Goal: Task Accomplishment & Management: Use online tool/utility

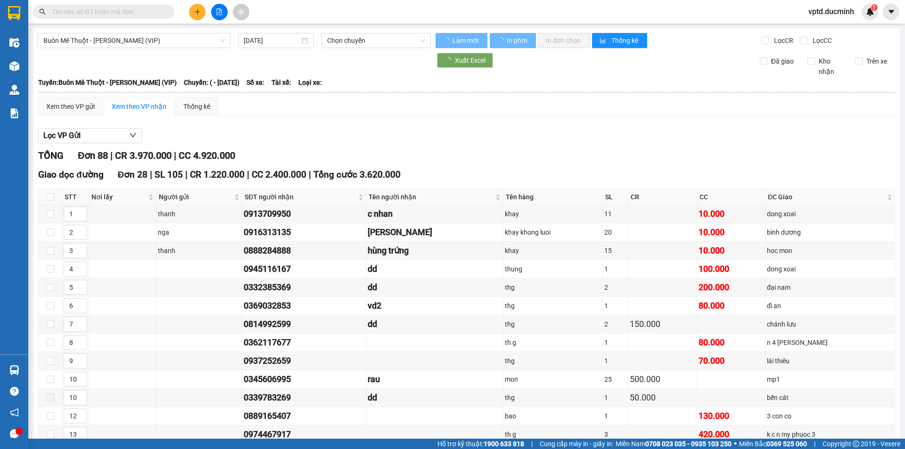
type input "[DATE]"
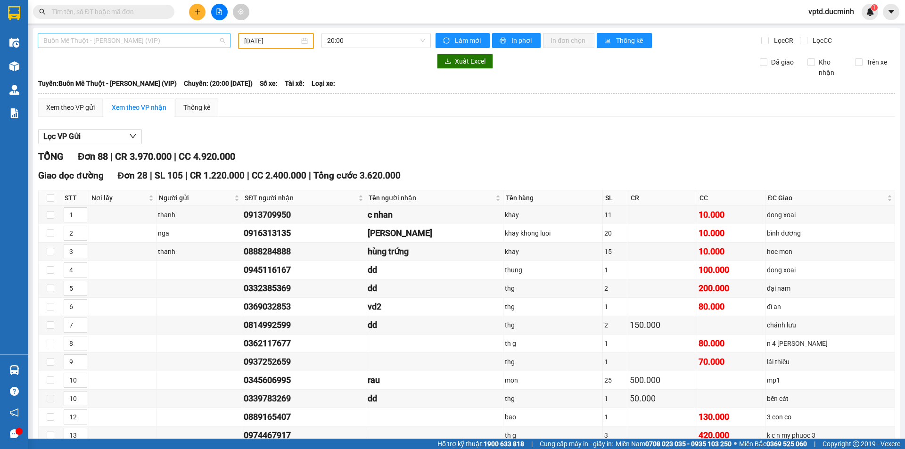
click at [182, 33] on span "Buôn Mê Thuột - [PERSON_NAME] (VIP)" at bounding box center [133, 40] width 181 height 14
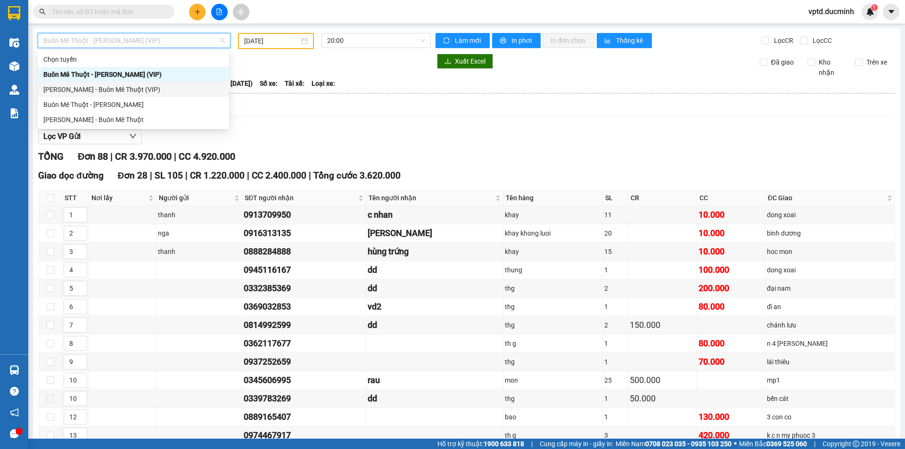
click at [128, 84] on div "[PERSON_NAME] - Buôn Mê Thuột (VIP)" at bounding box center [133, 89] width 191 height 15
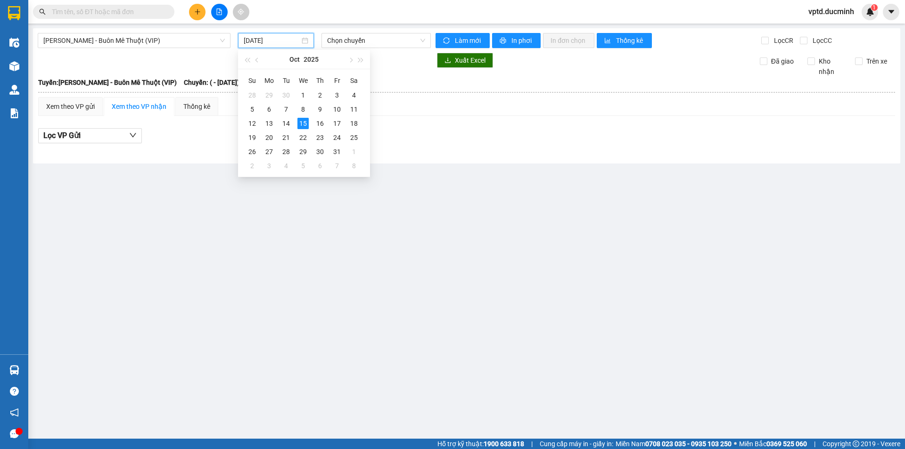
click at [258, 37] on input "[DATE]" at bounding box center [272, 40] width 56 height 10
click at [288, 123] on div "14" at bounding box center [285, 123] width 11 height 11
type input "[DATE]"
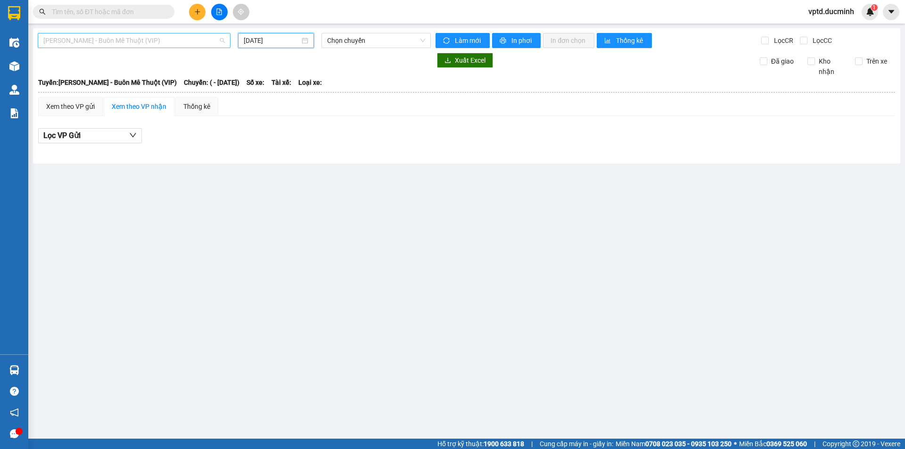
click at [151, 34] on span "[PERSON_NAME] - Buôn Mê Thuột (VIP)" at bounding box center [133, 40] width 181 height 14
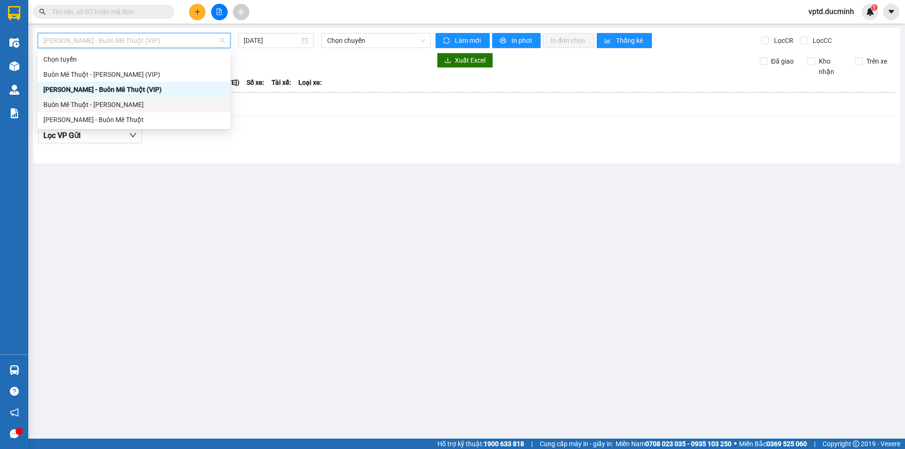
click at [127, 106] on div "Buôn Mê Thuột - [PERSON_NAME]" at bounding box center [133, 104] width 181 height 10
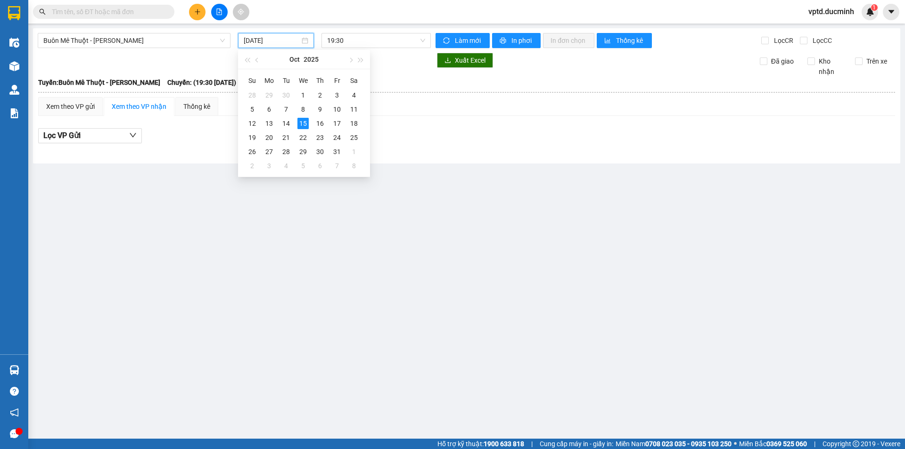
click at [250, 45] on input "[DATE]" at bounding box center [272, 40] width 56 height 10
click at [282, 119] on div "14" at bounding box center [285, 123] width 11 height 11
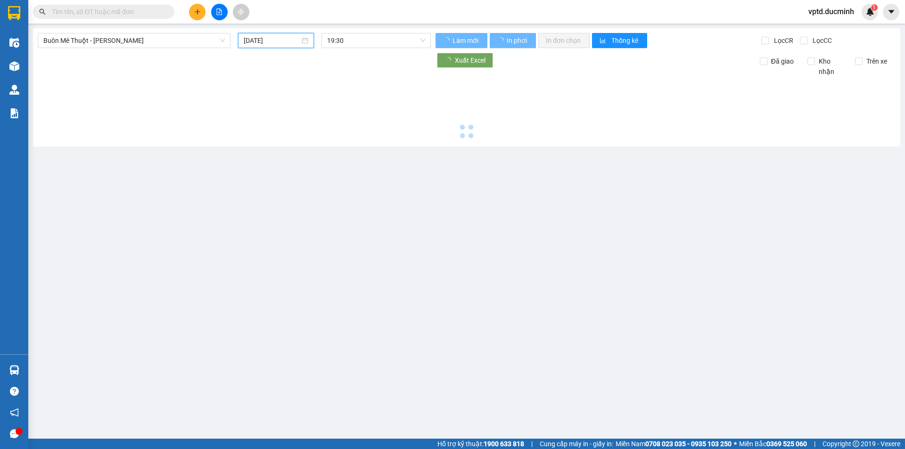
type input "[DATE]"
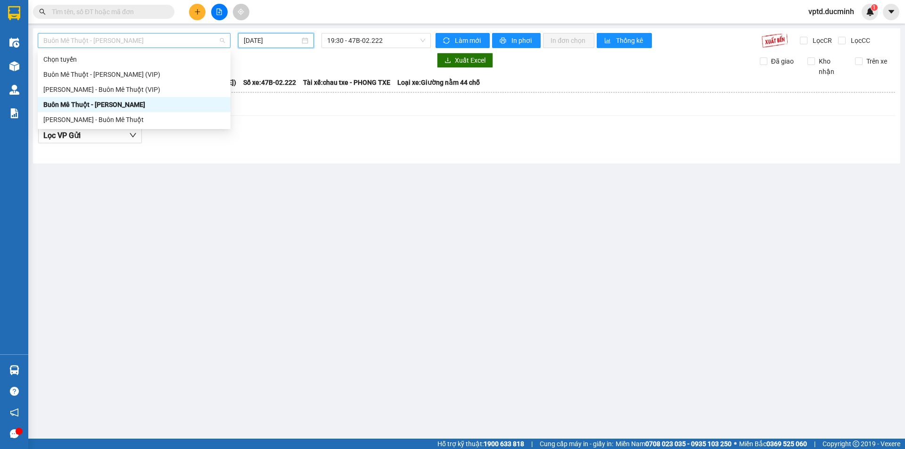
click at [131, 35] on span "Buôn Mê Thuột - [PERSON_NAME]" at bounding box center [133, 40] width 181 height 14
click at [120, 75] on div "Buôn Mê Thuột - [PERSON_NAME] (VIP)" at bounding box center [133, 74] width 181 height 10
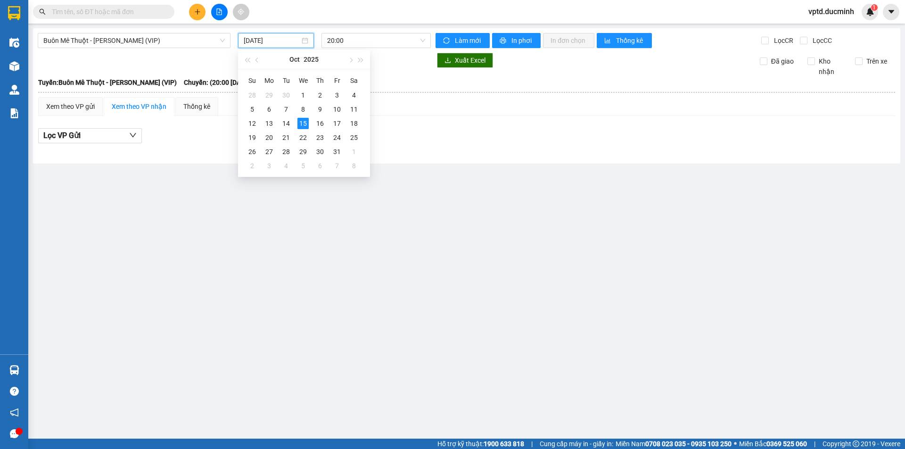
click at [260, 38] on input "[DATE]" at bounding box center [272, 40] width 56 height 10
click at [285, 121] on div "14" at bounding box center [285, 123] width 11 height 11
type input "[DATE]"
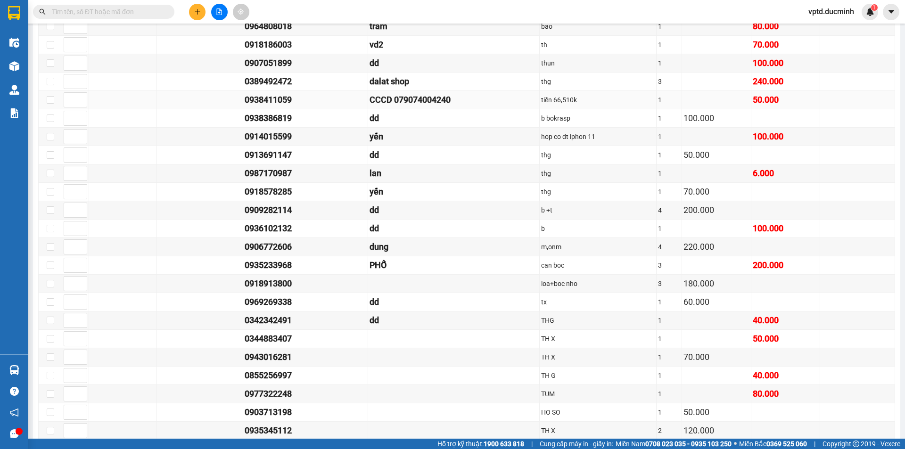
scroll to position [600, 0]
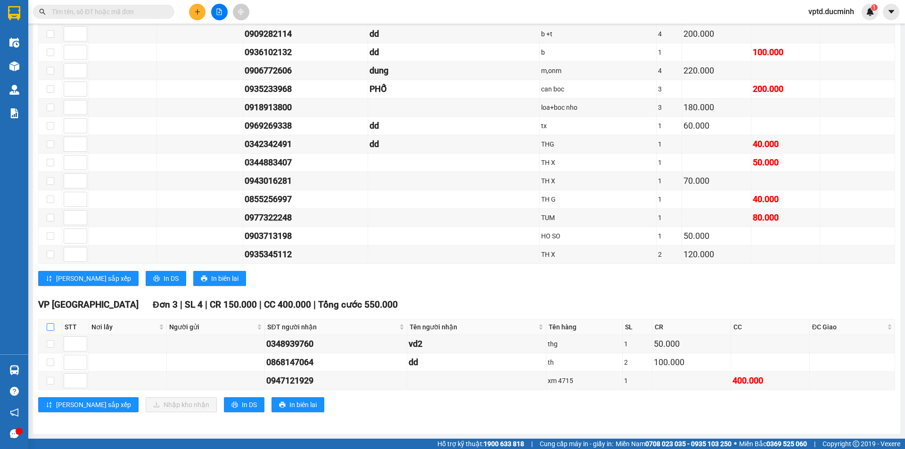
click at [51, 331] on label at bounding box center [51, 327] width 8 height 10
click at [51, 331] on input "checkbox" at bounding box center [51, 327] width 8 height 8
checkbox input "true"
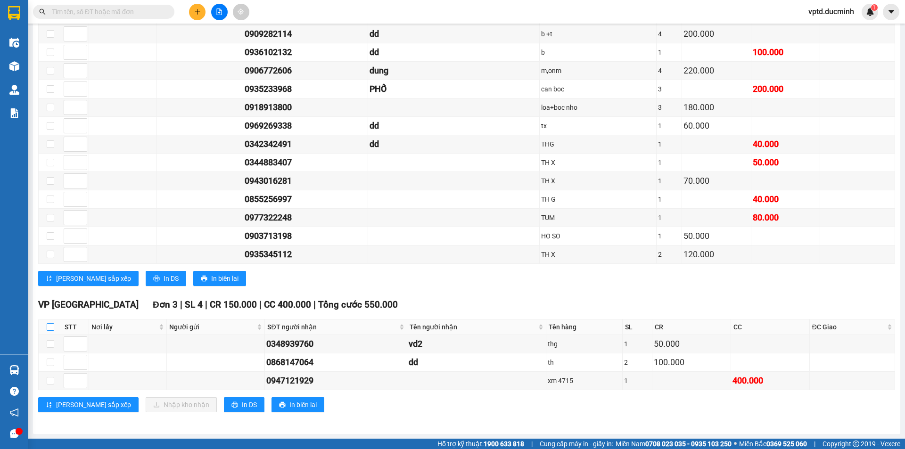
checkbox input "true"
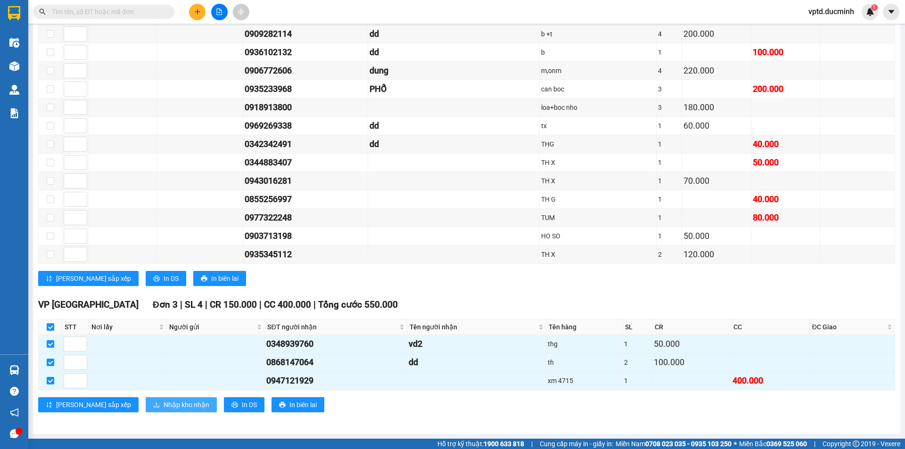
click at [163, 409] on span "Nhập kho nhận" at bounding box center [186, 405] width 46 height 10
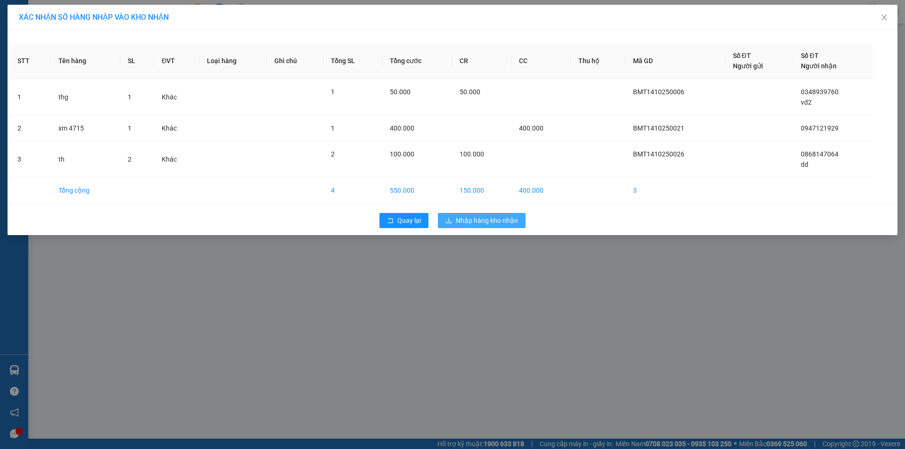
click at [498, 218] on span "Nhập hàng kho nhận" at bounding box center [487, 220] width 62 height 10
